Goal: Task Accomplishment & Management: Complete application form

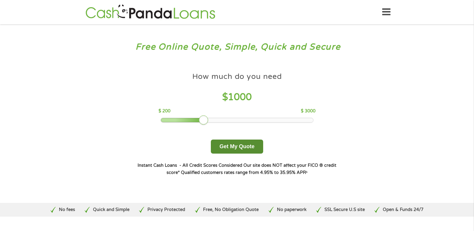
click at [252, 150] on button "Get My Quote" at bounding box center [237, 147] width 52 height 14
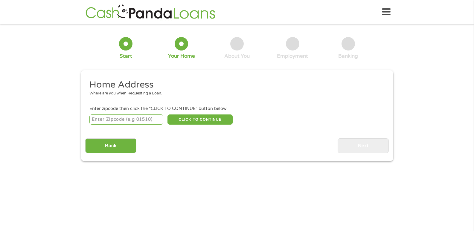
click at [148, 122] on input "number" at bounding box center [126, 119] width 74 height 10
type input "78676"
select select "Texas"
click at [207, 113] on li "Enter zipcode then click the "CLICK TO CONTINUE" button below. 78676 CLICK TO C…" at bounding box center [236, 115] width 303 height 20
click at [210, 118] on button "CLICK TO CONTINUE" at bounding box center [199, 119] width 65 height 10
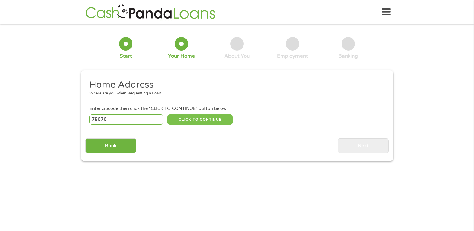
type input "78676"
type input "Wimberley"
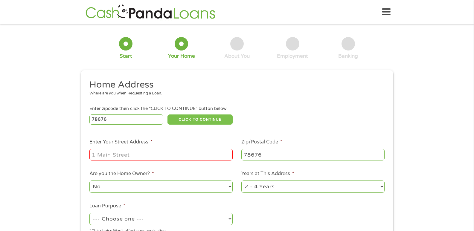
scroll to position [60, 0]
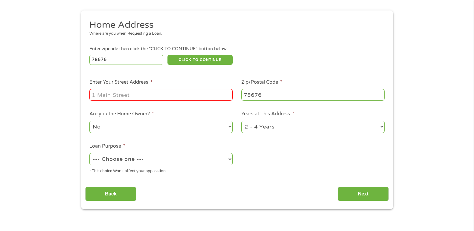
click at [178, 96] on input "Enter Your Street Address *" at bounding box center [160, 94] width 143 height 11
type input "305 Live Oak Dr"
click at [214, 161] on select "--- Choose one --- Pay Bills Debt Consolidation Home Improvement Major Purchase…" at bounding box center [160, 159] width 143 height 12
select select "paybills"
click at [89, 153] on select "--- Choose one --- Pay Bills Debt Consolidation Home Improvement Major Purchase…" at bounding box center [160, 159] width 143 height 12
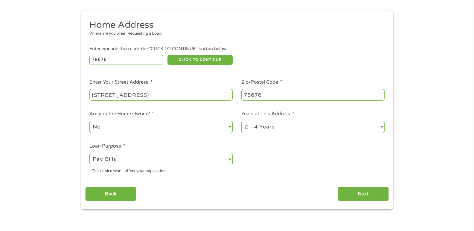
click at [265, 130] on select "1 Year or less 1 - 2 Years 2 - 4 Years Over 4 Years" at bounding box center [312, 127] width 143 height 12
click at [129, 191] on input "Back" at bounding box center [110, 194] width 51 height 15
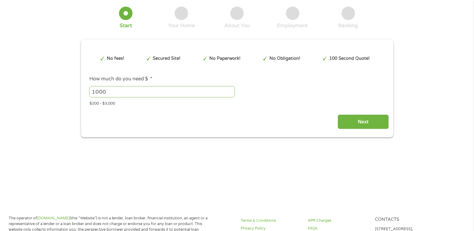
scroll to position [1, 0]
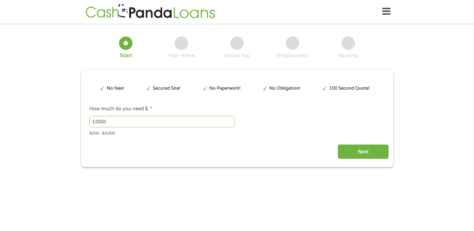
drag, startPoint x: 129, startPoint y: 191, endPoint x: 261, endPoint y: 194, distance: 131.2
click at [341, 152] on input "Next" at bounding box center [362, 152] width 51 height 15
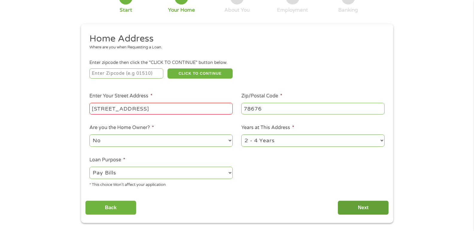
scroll to position [90, 0]
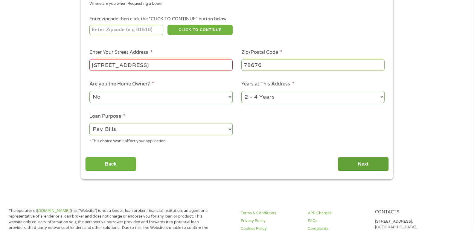
click at [359, 168] on input "Next" at bounding box center [362, 164] width 51 height 15
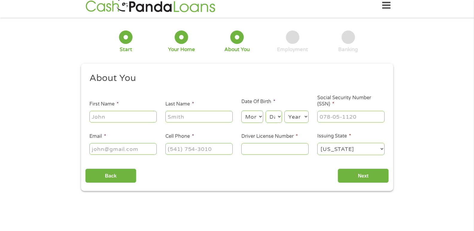
scroll to position [0, 0]
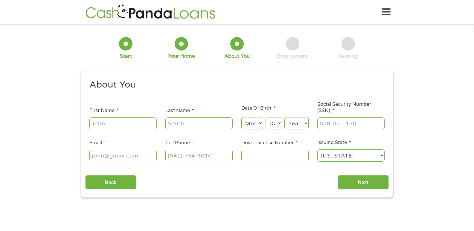
click at [133, 123] on input "First Name *" at bounding box center [122, 122] width 67 height 11
type input "Anderson"
type input "Watson"
type input "andersonwatson90@gmail.com"
type input "(512) 644-7231"
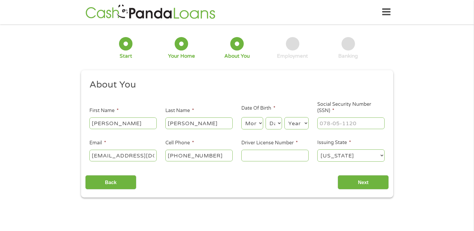
click at [263, 118] on select "Month 1 2 3 4 5 6 7 8 9 10 11 12" at bounding box center [252, 123] width 22 height 12
select select "6"
click at [241, 117] on select "Month 1 2 3 4 5 6 7 8 9 10 11 12" at bounding box center [252, 123] width 22 height 12
click at [273, 125] on select "Day 1 2 3 4 5 6 7 8 9 10 11 12 13 14 15 16 17 18 19 20 21 22 23 24 25 26 27 28 …" at bounding box center [273, 123] width 16 height 12
select select "16"
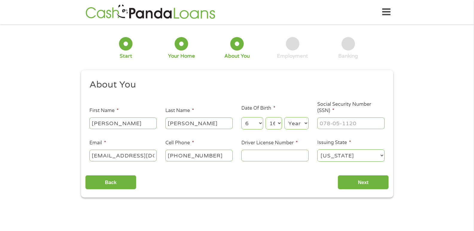
click at [265, 117] on select "Day 1 2 3 4 5 6 7 8 9 10 11 12 13 14 15 16 17 18 19 20 21 22 23 24 25 26 27 28 …" at bounding box center [273, 123] width 16 height 12
click at [289, 120] on select "Year 2007 2006 2005 2004 2003 2002 2001 2000 1999 1998 1997 1996 1995 1994 1993…" at bounding box center [296, 123] width 24 height 12
select select "1995"
click at [284, 117] on select "Year 2007 2006 2005 2004 2003 2002 2001 2000 1999 1998 1997 1996 1995 1994 1993…" at bounding box center [296, 123] width 24 height 12
click at [337, 122] on input "___-__-____" at bounding box center [350, 122] width 67 height 11
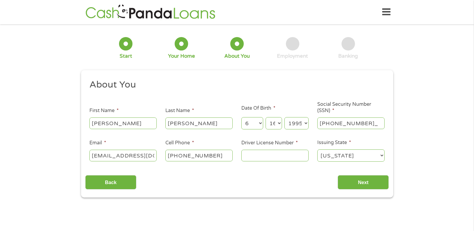
type input "632-48-1265"
click at [290, 160] on input "Driver License Number *" at bounding box center [274, 155] width 67 height 11
type input "34412089"
click at [359, 182] on input "Next" at bounding box center [362, 182] width 51 height 15
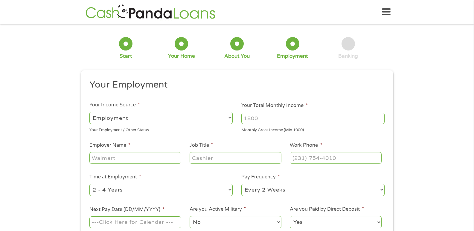
click at [290, 120] on input "Your Total Monthly Income *" at bounding box center [312, 118] width 143 height 11
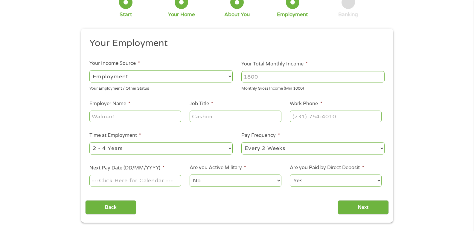
scroll to position [60, 0]
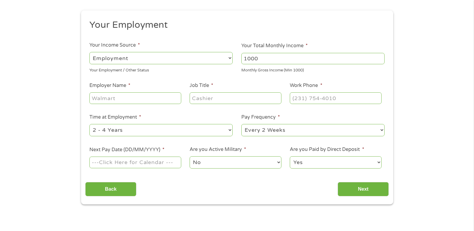
click at [381, 57] on input "1000" at bounding box center [312, 58] width 143 height 11
click at [381, 57] on input "1001" at bounding box center [312, 58] width 143 height 11
click at [381, 57] on input "1002" at bounding box center [312, 58] width 143 height 11
click at [381, 57] on input "1003" at bounding box center [312, 58] width 143 height 11
drag, startPoint x: 338, startPoint y: 61, endPoint x: 123, endPoint y: 53, distance: 215.6
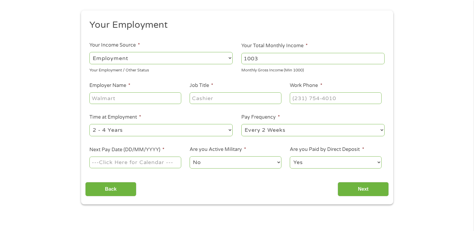
click at [123, 53] on ul "Your Employment Your Income Source * --- Choose one --- Employment Self Employe…" at bounding box center [236, 96] width 303 height 155
click at [313, 56] on input "3" at bounding box center [312, 58] width 143 height 11
type input "3458"
click at [137, 95] on input "Employer Name *" at bounding box center [134, 97] width 91 height 11
type input "John Knox Ranch"
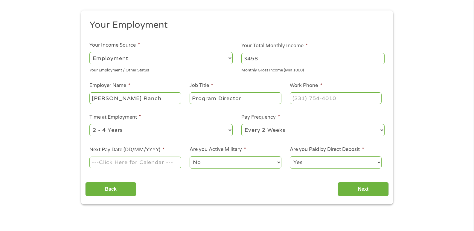
type input "Program Director"
type input "(512) 644-7231"
click at [158, 130] on select "--- Choose one --- 1 Year or less 1 - 2 Years 2 - 4 Years Over 4 Years" at bounding box center [160, 130] width 143 height 12
select select "60months"
click at [89, 124] on select "--- Choose one --- 1 Year or less 1 - 2 Years 2 - 4 Years Over 4 Years" at bounding box center [160, 130] width 143 height 12
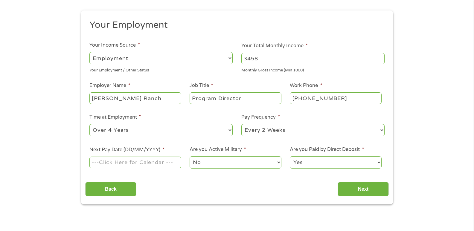
click at [161, 162] on input "Next Pay Date (DD/MM/YYYY) *" at bounding box center [134, 162] width 91 height 11
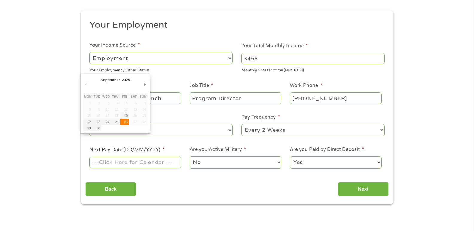
type input "26/09/2025"
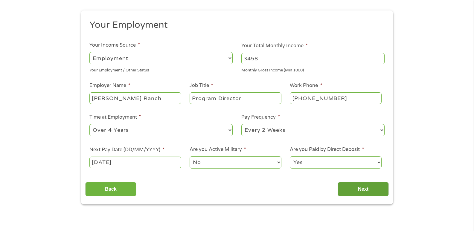
click at [363, 186] on input "Next" at bounding box center [362, 189] width 51 height 15
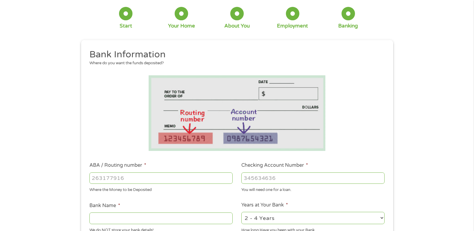
scroll to position [0, 0]
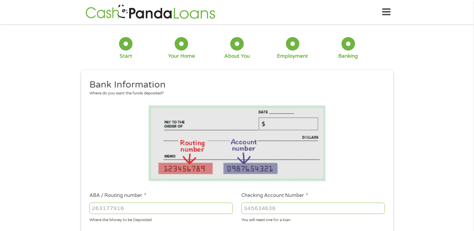
click at [138, 206] on input "ABA / Routing number *" at bounding box center [160, 208] width 143 height 11
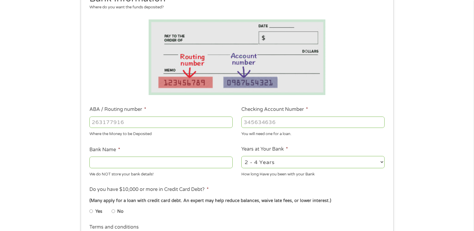
scroll to position [90, 0]
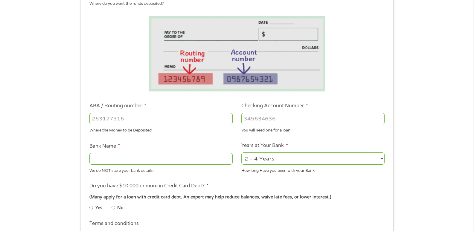
click at [177, 118] on input "ABA / Routing number *" at bounding box center [160, 118] width 143 height 11
click at [310, 117] on input "Checking Account Number *" at bounding box center [312, 118] width 143 height 11
click at [117, 122] on input "ABA / Routing number *" at bounding box center [160, 118] width 143 height 11
type input "051504759"
click at [293, 120] on input "Checking Account Number *" at bounding box center [312, 118] width 143 height 11
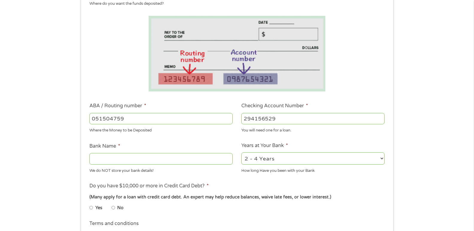
type input "294156529"
click at [169, 162] on input "Bank Name *" at bounding box center [160, 158] width 143 height 11
type input "M"
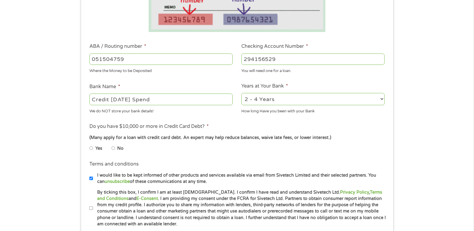
scroll to position [149, 0]
type input "Credit Karma Spend"
click at [93, 147] on li "Yes" at bounding box center [100, 148] width 22 height 12
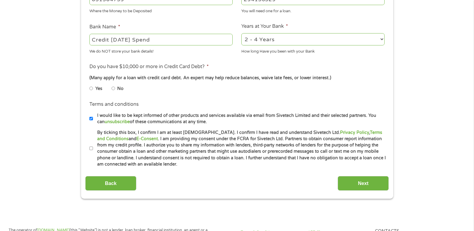
scroll to position [209, 0]
click at [90, 118] on input "I would like to be kept informed of other products and services available via e…" at bounding box center [91, 119] width 4 height 10
checkbox input "false"
click at [92, 146] on input "By ticking this box, I confirm I am at least 18 years old. I confirm I have rea…" at bounding box center [91, 148] width 4 height 10
checkbox input "true"
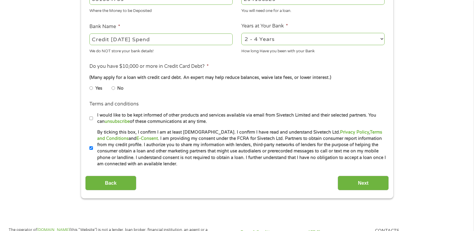
click at [91, 87] on input "Yes" at bounding box center [91, 88] width 4 height 10
radio input "true"
click at [358, 180] on input "Next" at bounding box center [362, 183] width 51 height 15
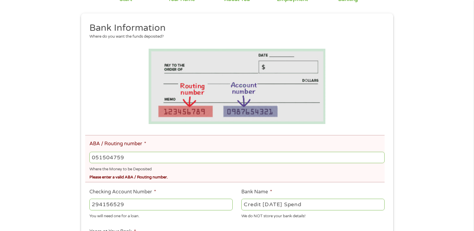
scroll to position [90, 0]
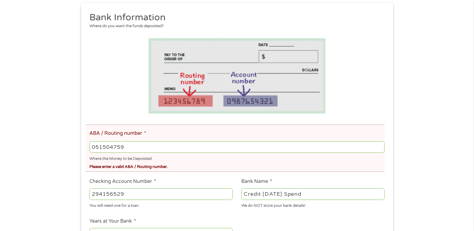
drag, startPoint x: 157, startPoint y: 147, endPoint x: 154, endPoint y: 147, distance: 3.6
click at [154, 147] on input "051504759" at bounding box center [236, 146] width 295 height 11
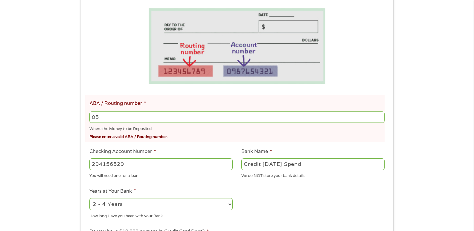
type input "0"
type input "051504759"
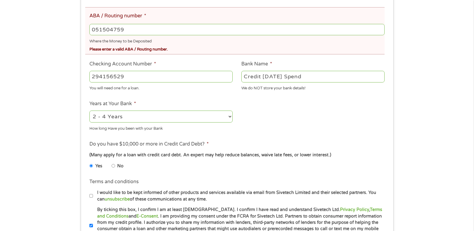
scroll to position [269, 0]
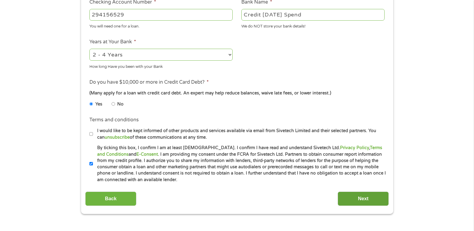
click at [377, 194] on input "Next" at bounding box center [362, 199] width 51 height 15
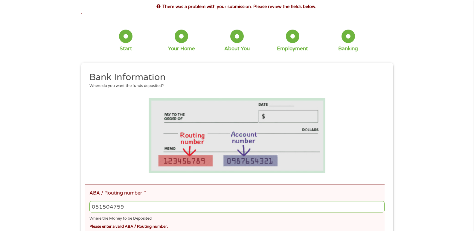
scroll to position [90, 0]
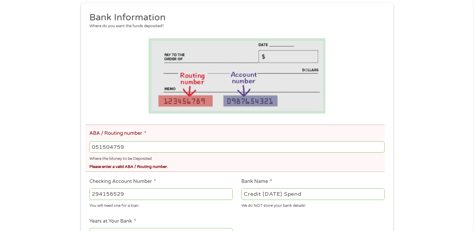
click at [133, 143] on input "051504759" at bounding box center [236, 146] width 295 height 11
click at [159, 146] on input "051504759" at bounding box center [236, 146] width 295 height 11
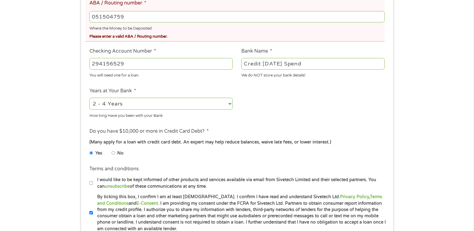
scroll to position [209, 0]
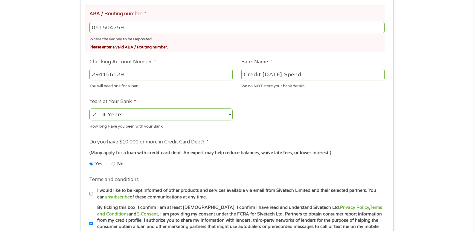
drag, startPoint x: 176, startPoint y: 30, endPoint x: 37, endPoint y: 26, distance: 139.6
click at [38, 27] on div "There was a problem with your submission. Please review the fields below. 1 Sta…" at bounding box center [237, 46] width 474 height 455
type input "051504759"
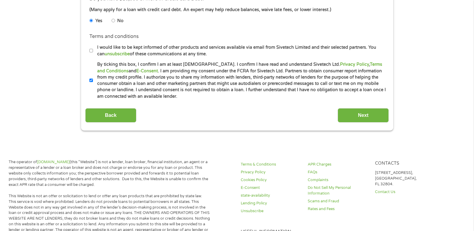
scroll to position [359, 0]
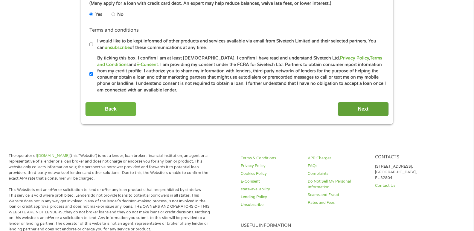
click at [352, 115] on input "Next" at bounding box center [362, 109] width 51 height 15
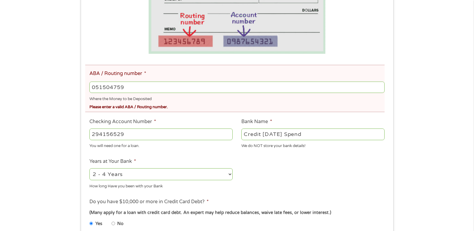
scroll to position [179, 0]
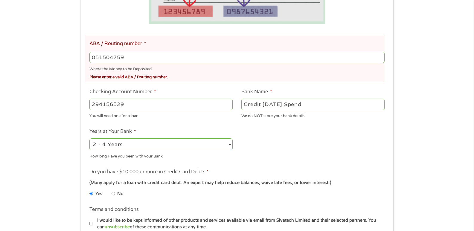
drag, startPoint x: 147, startPoint y: 57, endPoint x: 11, endPoint y: 48, distance: 136.9
click at [11, 48] on div "There was a problem with your submission. Please review the fields below. 1 Sta…" at bounding box center [237, 76] width 474 height 455
type input "111900659"
type input "WELLS FARGO BANK"
type input "111900659"
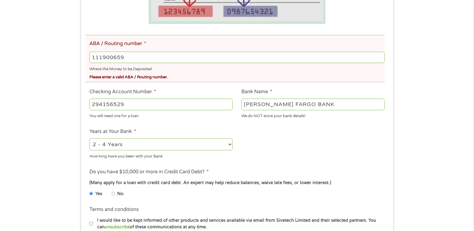
drag, startPoint x: 148, startPoint y: 101, endPoint x: 83, endPoint y: 101, distance: 64.5
click at [83, 101] on div "This field is hidden when viewing the form gclid This field is hidden when view…" at bounding box center [237, 108] width 312 height 390
type input "6083131844"
click at [282, 127] on ul "Bank Information Where do you want the funds deposited? ABA / Routing number * …" at bounding box center [236, 97] width 303 height 351
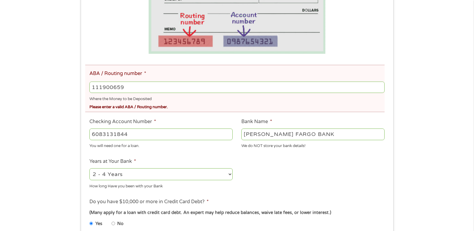
scroll to position [329, 0]
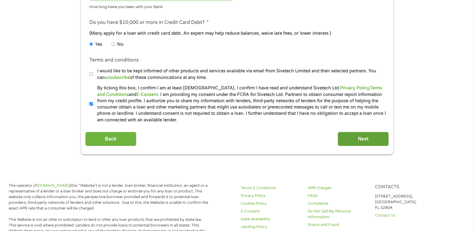
click at [359, 139] on input "Next" at bounding box center [362, 139] width 51 height 15
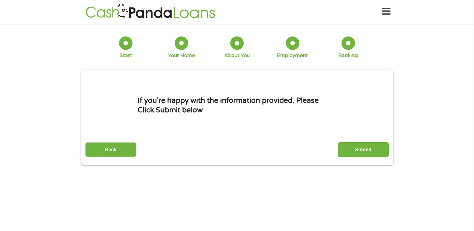
scroll to position [0, 0]
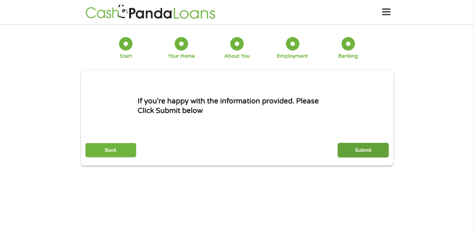
click at [362, 154] on input "Submit" at bounding box center [362, 150] width 51 height 15
